Goal: Complete application form: Complete application form

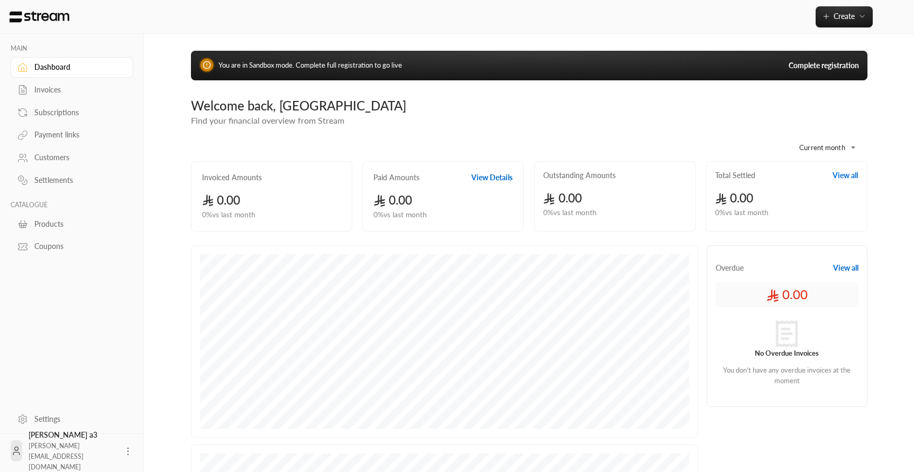
click at [825, 66] on link "Complete registration" at bounding box center [824, 65] width 70 height 11
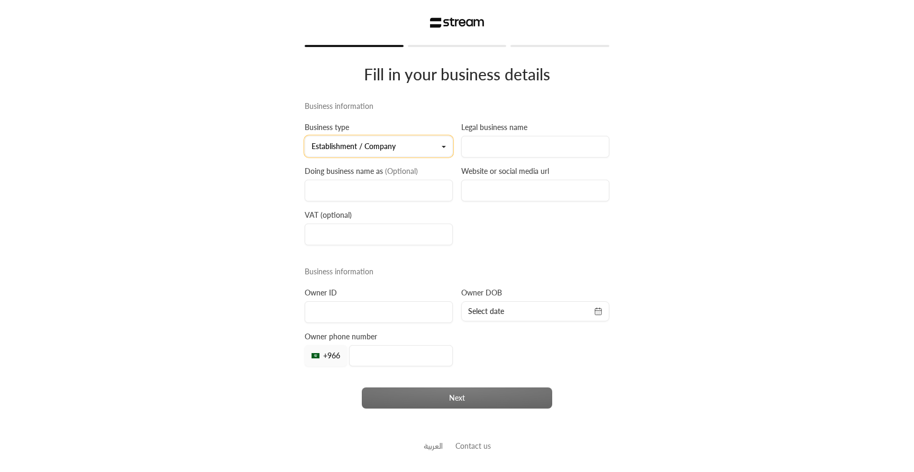
click at [386, 152] on button "Establishment / Company" at bounding box center [379, 146] width 148 height 21
click at [515, 148] on input at bounding box center [535, 147] width 148 height 22
type input "asd"
click at [390, 201] on input at bounding box center [379, 191] width 148 height 22
type input "asd"
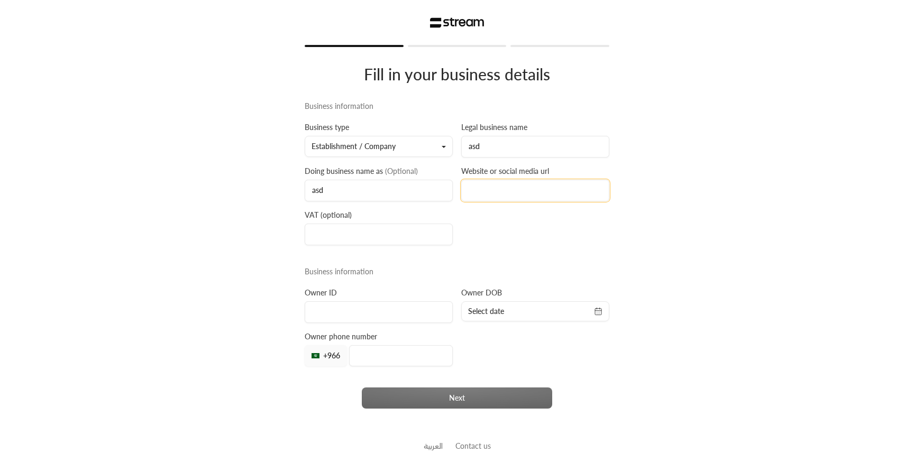
click at [544, 200] on input at bounding box center [535, 191] width 148 height 22
type input "asd.asd"
click at [390, 234] on input at bounding box center [379, 235] width 148 height 22
type input "123123123123123"
click at [351, 306] on input at bounding box center [379, 312] width 148 height 22
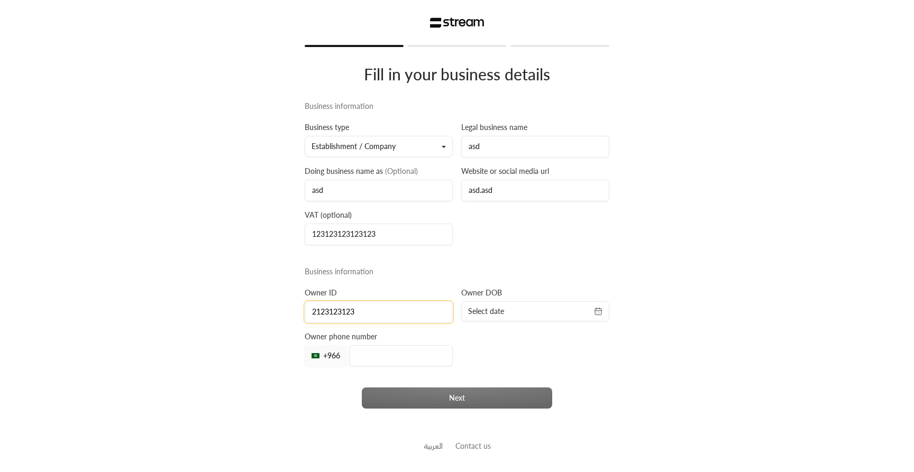
type input "2123123123"
click at [496, 313] on span "Select date" at bounding box center [486, 311] width 36 height 11
select select "*"
select select "****"
click at [527, 216] on button "3" at bounding box center [535, 207] width 17 height 17
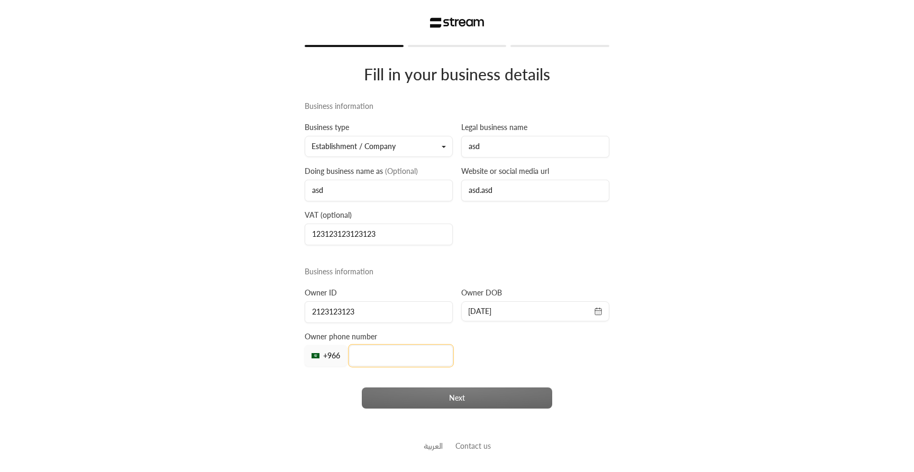
click at [381, 350] on input "tel" at bounding box center [401, 355] width 104 height 21
type input "500000000"
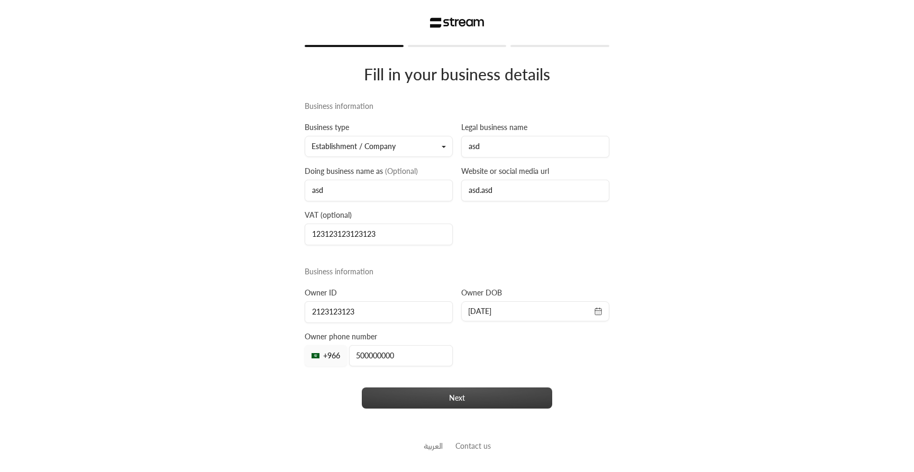
click at [406, 399] on button "Next" at bounding box center [457, 398] width 190 height 21
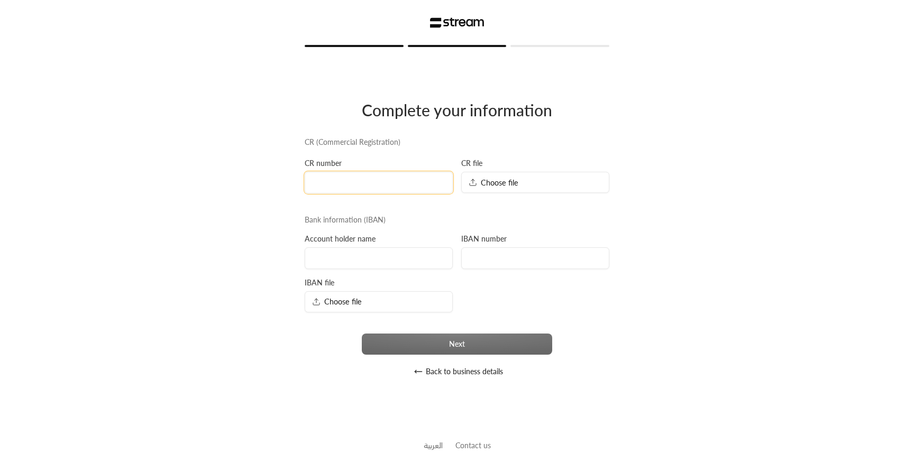
click at [373, 186] on input at bounding box center [379, 183] width 148 height 22
type input "1231231231"
click at [545, 196] on div "CR (Commercial Registration) CR number 1231231231 CR file Choose file Bank info…" at bounding box center [456, 259] width 313 height 245
click at [545, 185] on div "Choose file" at bounding box center [535, 182] width 148 height 21
click at [350, 304] on span "Choose file" at bounding box center [337, 301] width 50 height 11
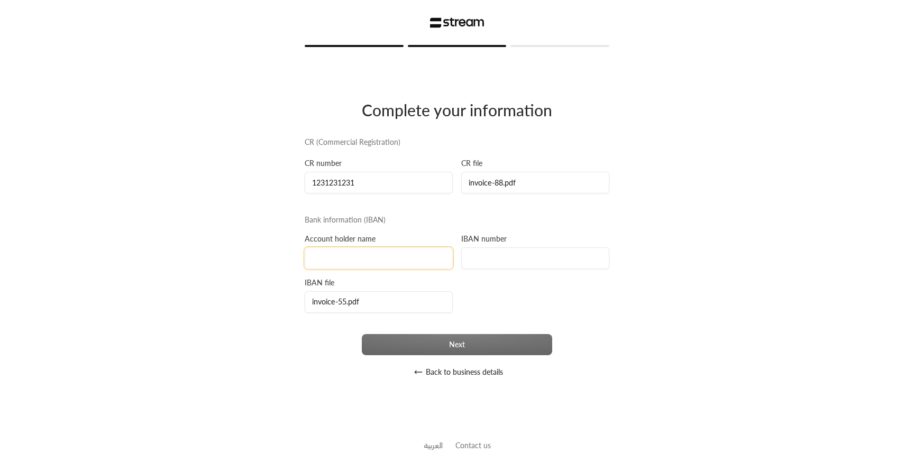
click at [398, 267] on input at bounding box center [379, 259] width 148 height 22
type input "asdasd"
click at [543, 272] on div "CR (Commercial Registration) CR number 1231231231 CR file invoice-88.pdf Bank i…" at bounding box center [456, 260] width 313 height 246
click at [541, 266] on input at bounding box center [535, 259] width 148 height 22
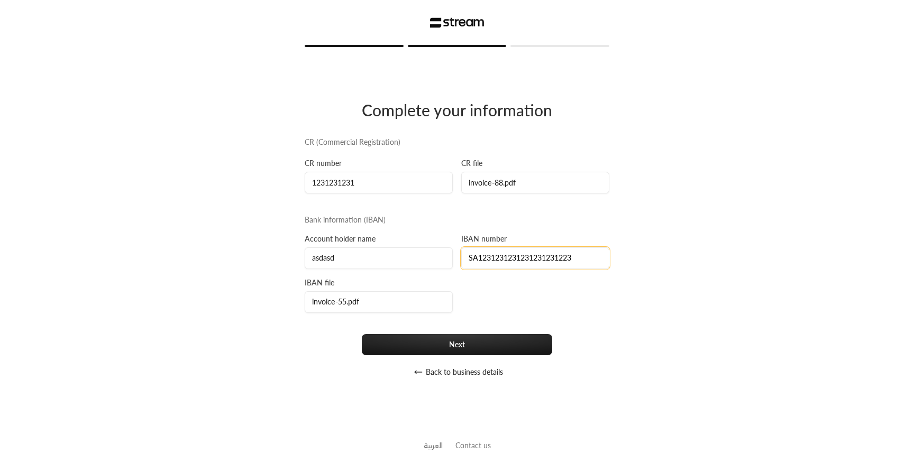
type input "SA1231231231231231231223"
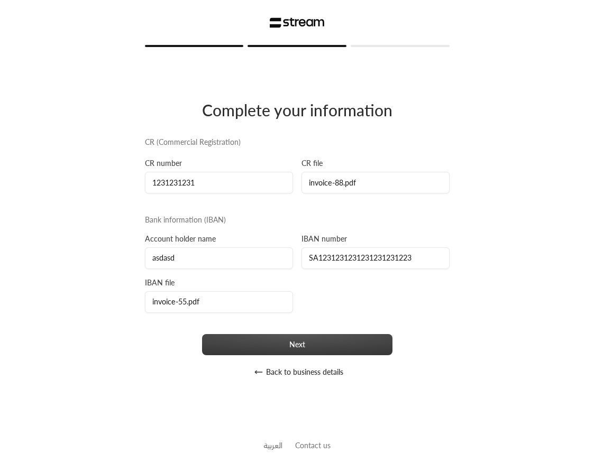
click at [335, 343] on button "Next" at bounding box center [297, 344] width 190 height 21
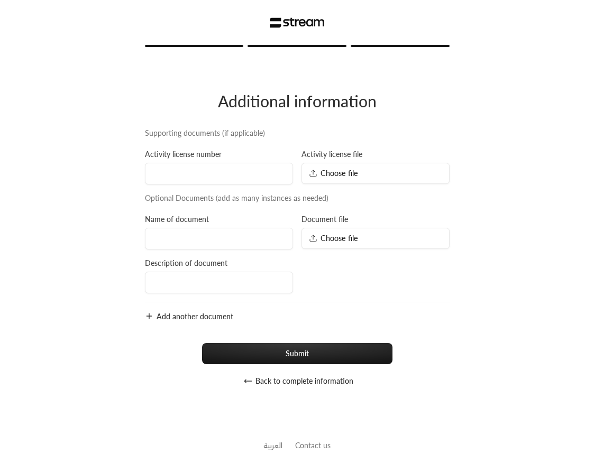
click at [380, 173] on div "Choose file" at bounding box center [375, 173] width 148 height 21
click at [368, 241] on div "Choose file" at bounding box center [375, 238] width 148 height 21
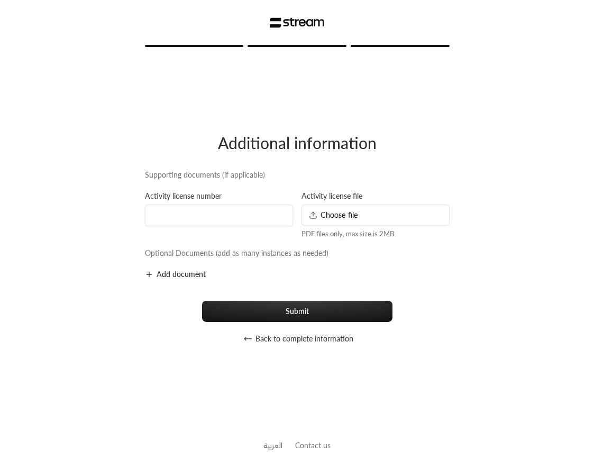
click at [335, 340] on button "Back to complete information" at bounding box center [296, 338] width 303 height 21
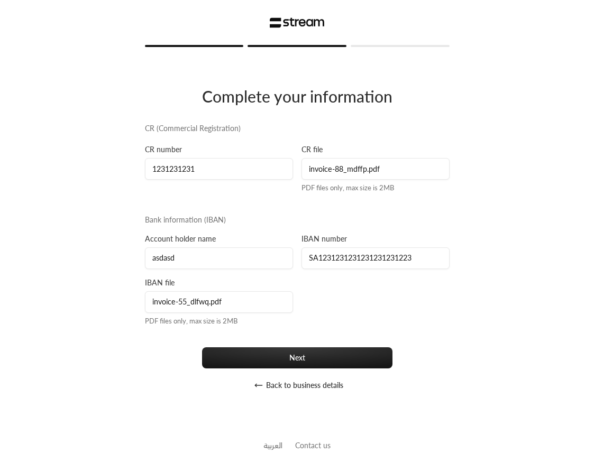
click at [340, 346] on div "CR (Commercial Registration) CR number 1231231231 CR file invoice-88_mdffp.pdf …" at bounding box center [297, 259] width 313 height 273
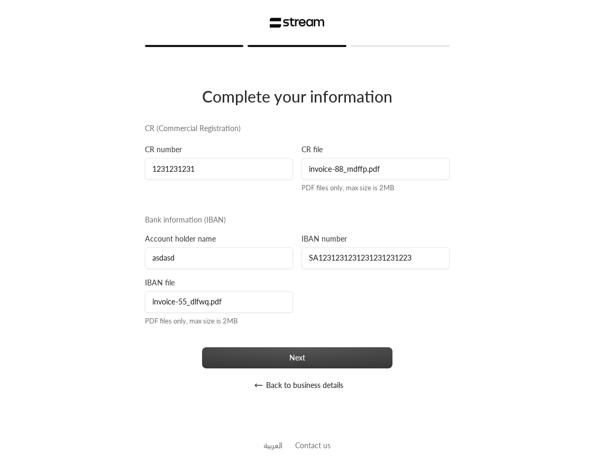
click at [339, 354] on button "Next" at bounding box center [297, 358] width 190 height 21
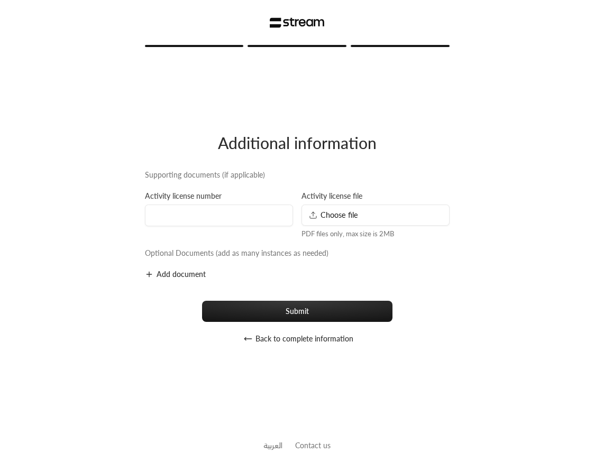
click at [189, 269] on div "Add document" at bounding box center [297, 274] width 313 height 11
click at [185, 276] on button "Add document" at bounding box center [175, 274] width 61 height 11
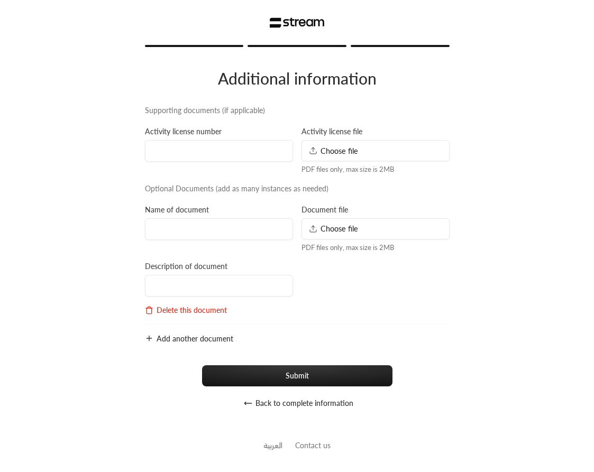
click at [367, 228] on div "Choose file" at bounding box center [375, 228] width 148 height 21
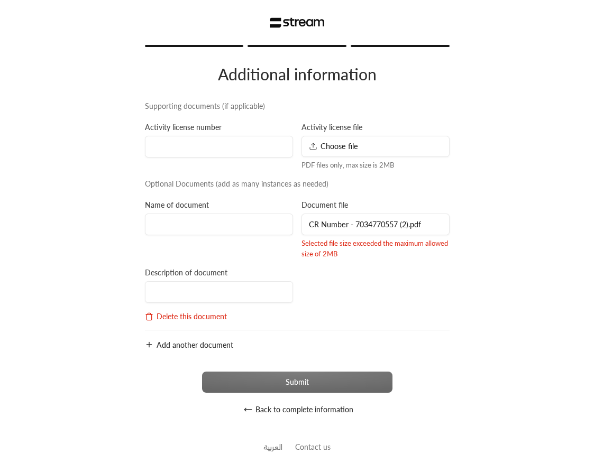
click at [193, 316] on button "Delete this document" at bounding box center [186, 317] width 82 height 11
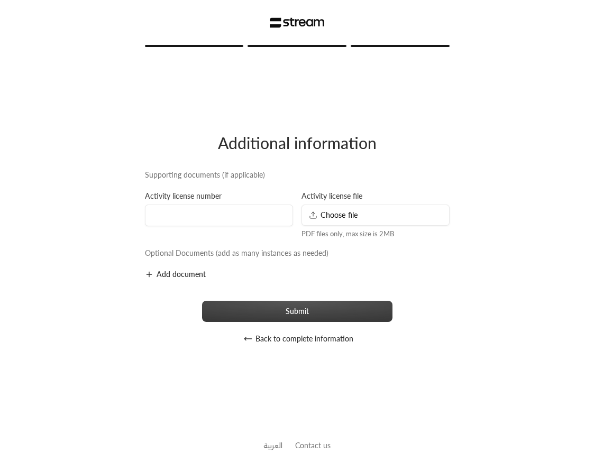
click at [319, 312] on button "Submit" at bounding box center [297, 311] width 190 height 21
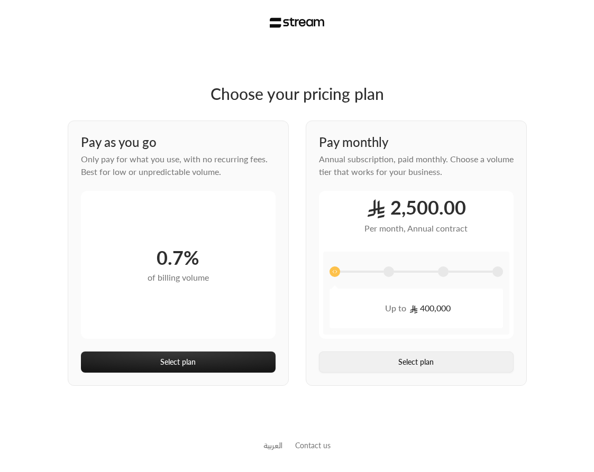
click at [418, 367] on button "Select plan" at bounding box center [416, 362] width 195 height 21
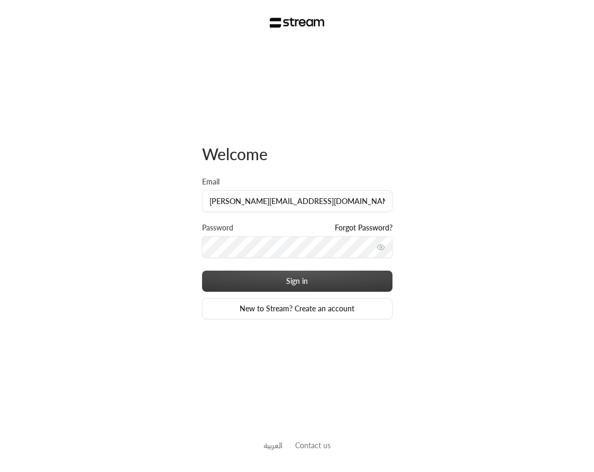
type input "[PERSON_NAME][EMAIL_ADDRESS][DOMAIN_NAME]"
click at [271, 274] on button "Sign in" at bounding box center [297, 281] width 190 height 21
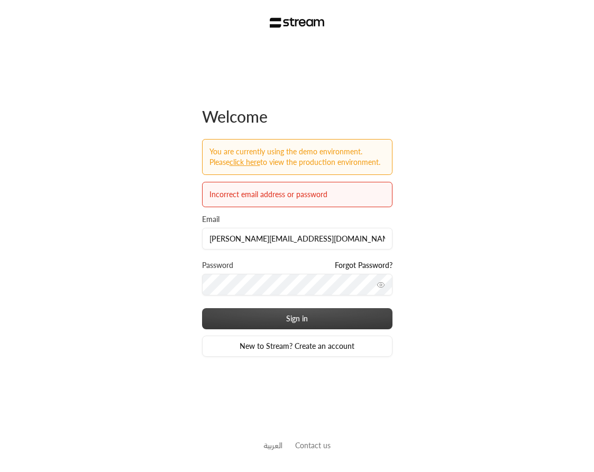
click at [299, 317] on button "Sign in" at bounding box center [297, 318] width 190 height 21
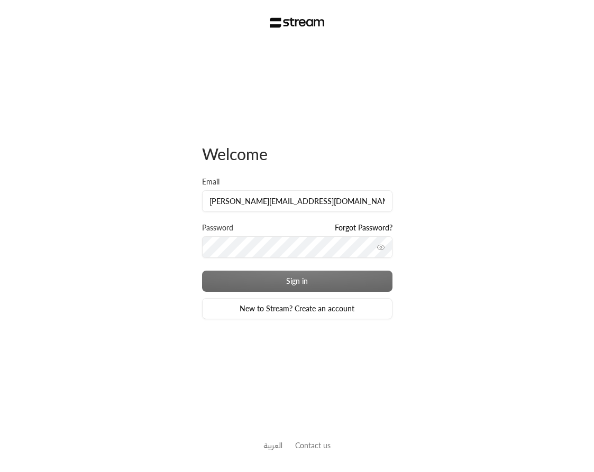
click at [363, 231] on link "Forgot Password?" at bounding box center [364, 228] width 58 height 11
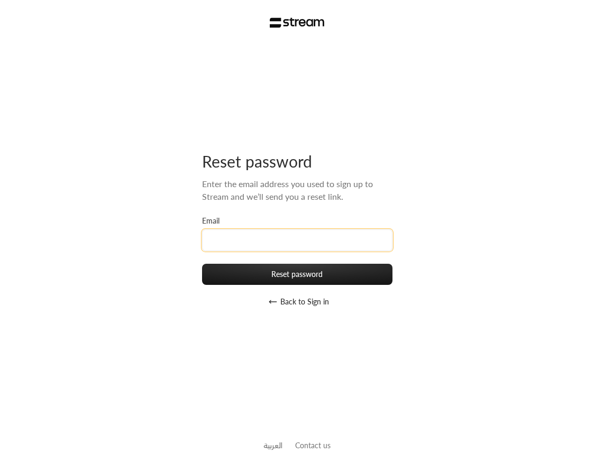
click at [293, 243] on input "Email" at bounding box center [297, 241] width 190 height 22
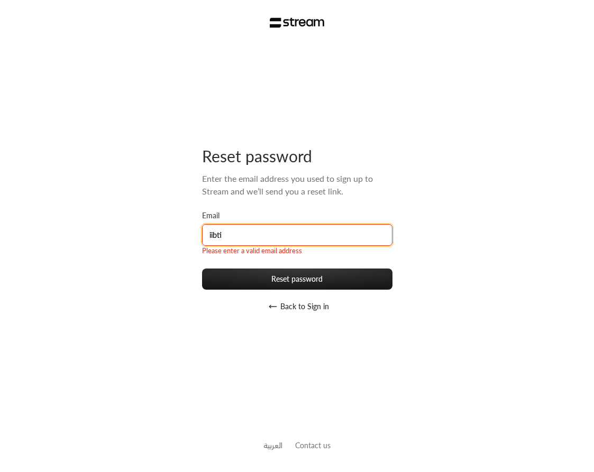
click at [271, 239] on input "iibti" at bounding box center [297, 235] width 190 height 22
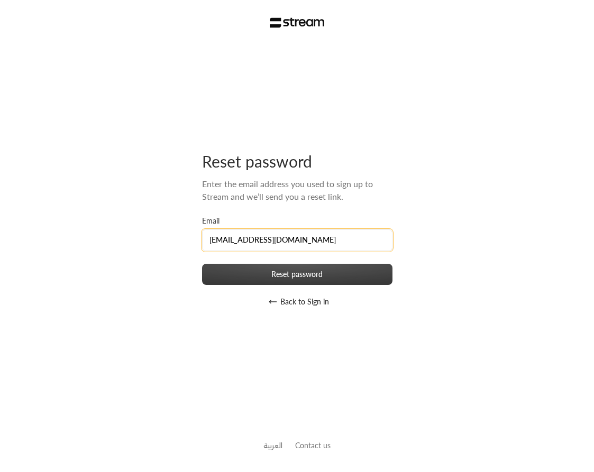
type input "[EMAIL_ADDRESS][DOMAIN_NAME]"
click at [275, 277] on button "Reset password" at bounding box center [297, 274] width 190 height 21
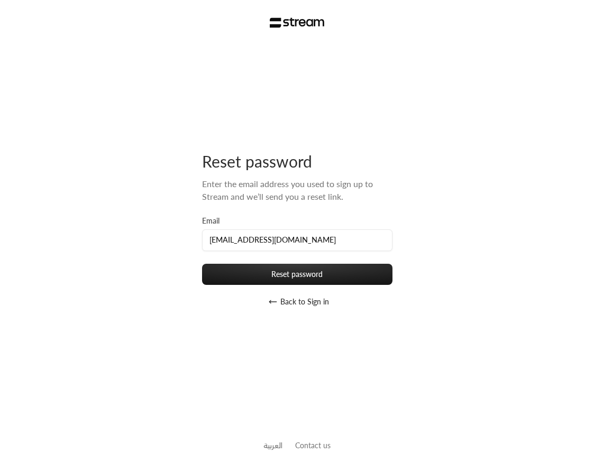
click at [299, 313] on div "Reset password Enter the email address you used to sign up to Stream and we’ll …" at bounding box center [297, 232] width 190 height 374
click at [293, 310] on button "Back to Sign in" at bounding box center [297, 301] width 190 height 21
